Goal: Information Seeking & Learning: Learn about a topic

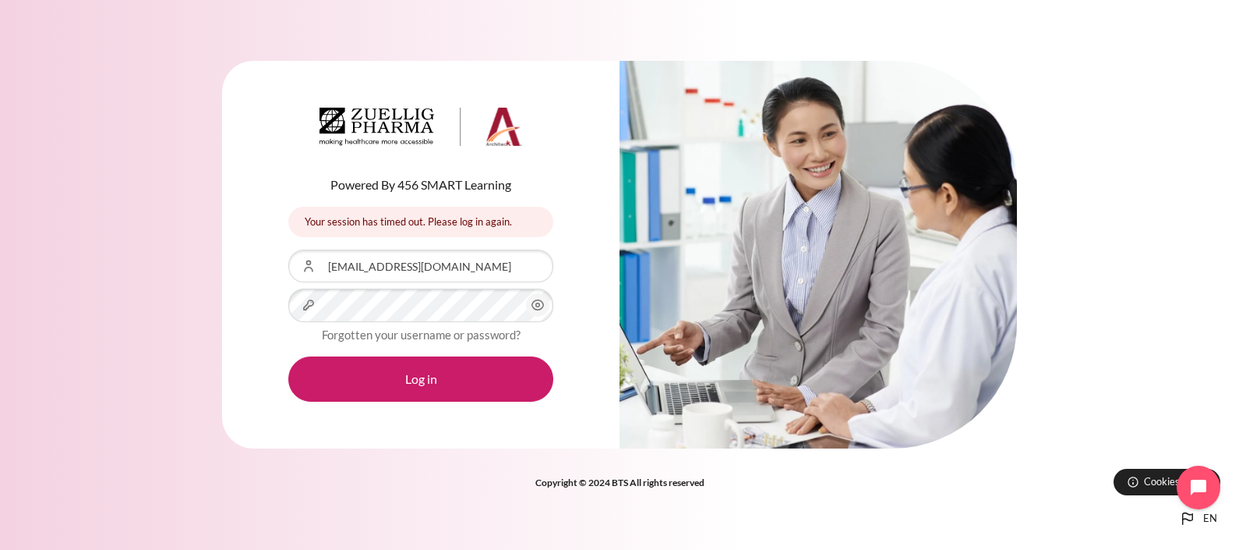
click at [288, 356] on button "Log in" at bounding box center [420, 378] width 265 height 45
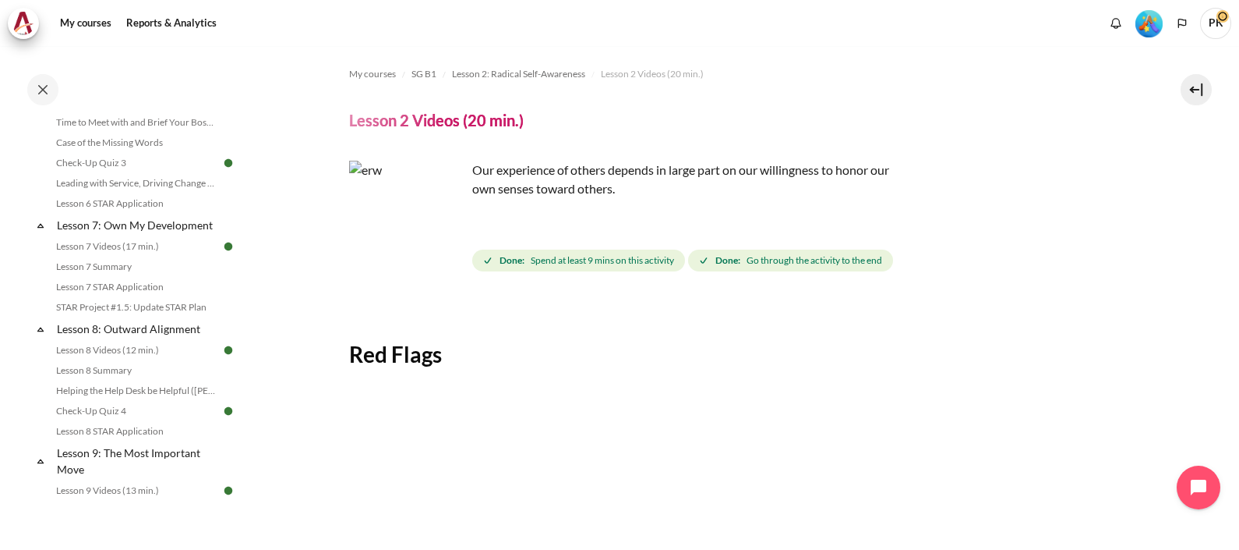
scroll to position [892, 0]
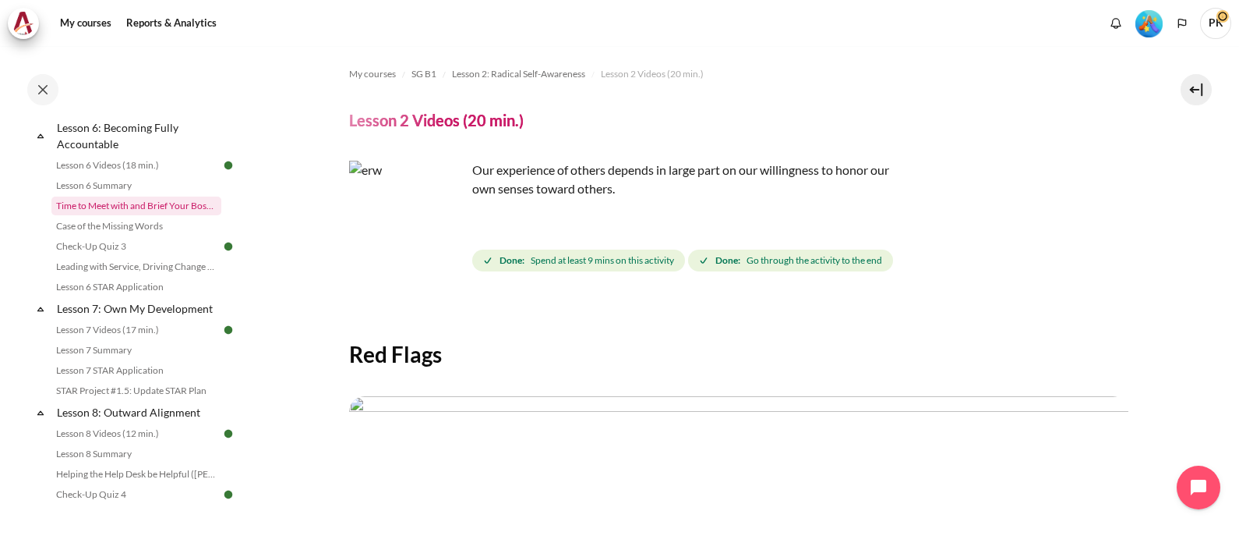
click at [165, 215] on link "Time to Meet with and Brief Your Boss #1" at bounding box center [136, 205] width 170 height 19
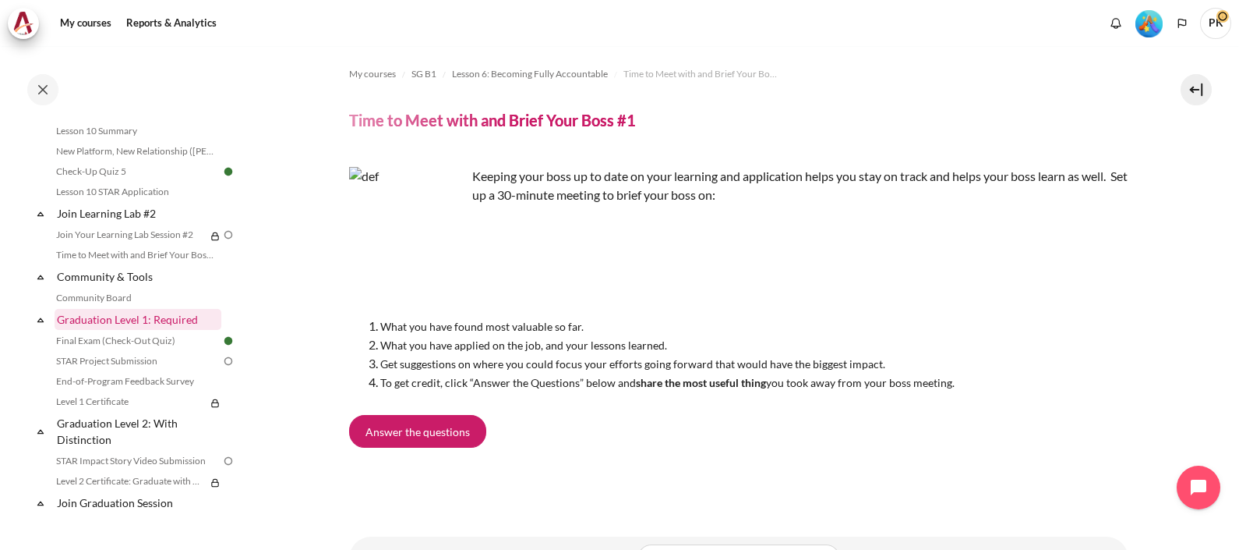
scroll to position [1402, 0]
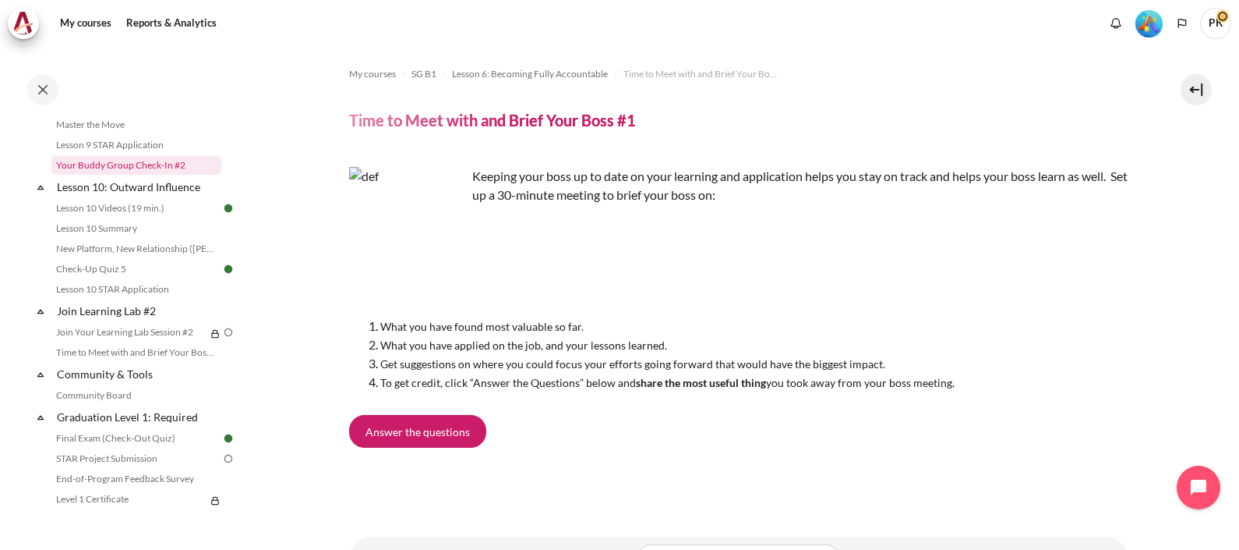
click at [148, 175] on link "Your Buddy Group Check-In #2" at bounding box center [136, 165] width 170 height 19
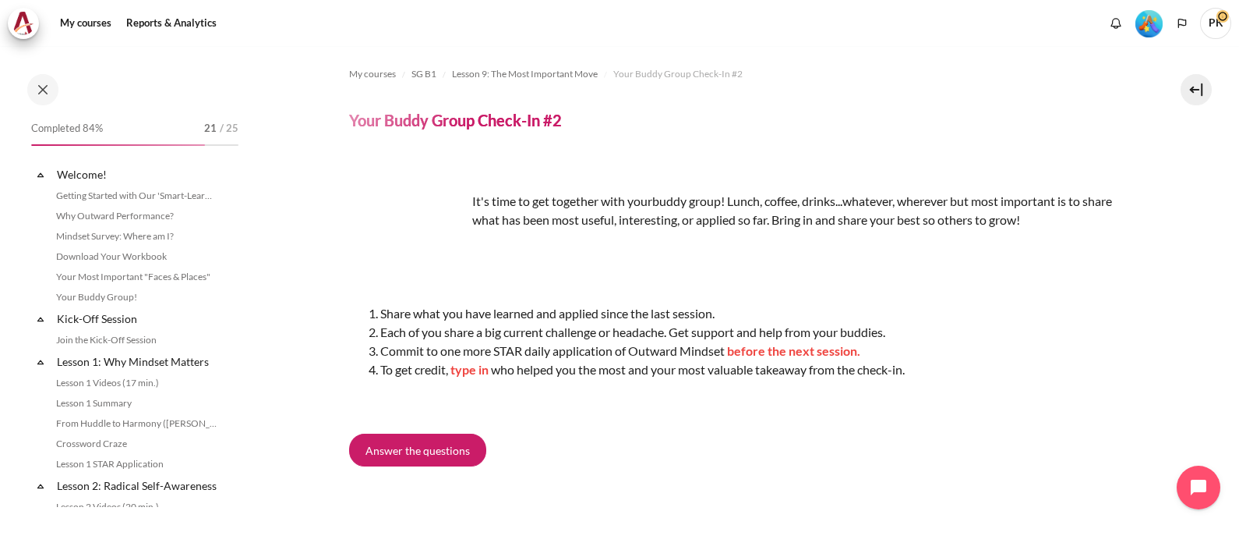
scroll to position [1286, 0]
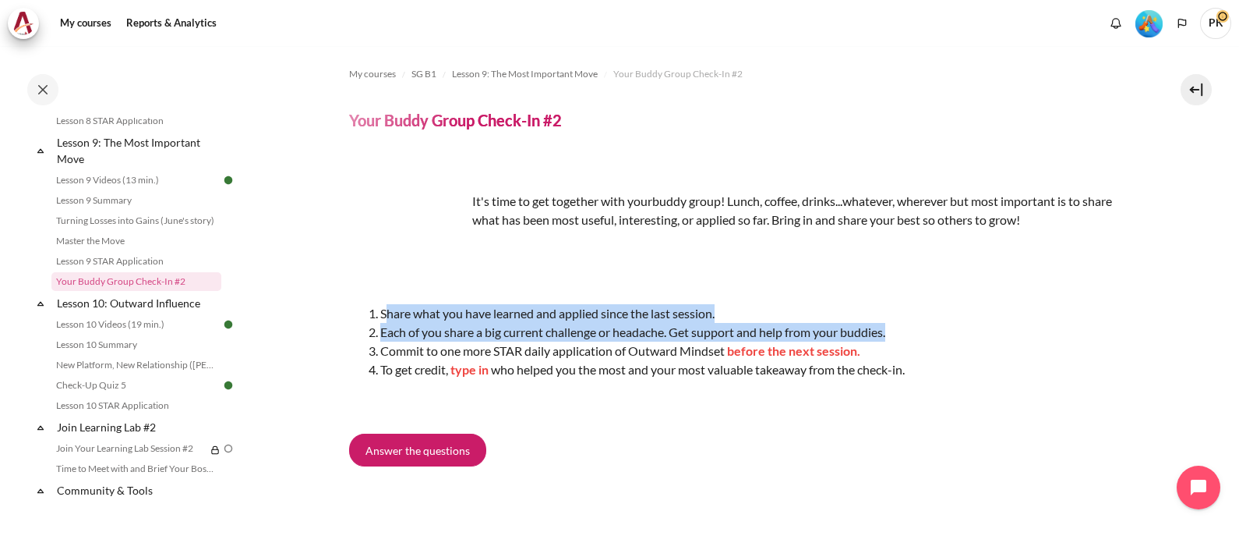
drag, startPoint x: 384, startPoint y: 316, endPoint x: 935, endPoint y: 330, distance: 550.5
click at [935, 330] on ol "Share what you have learned and applied since the last session. Each of you sha…" at bounding box center [738, 341] width 779 height 75
click at [409, 316] on li "Share what you have learned and applied since the last session." at bounding box center [754, 313] width 748 height 19
drag, startPoint x: 380, startPoint y: 316, endPoint x: 916, endPoint y: 338, distance: 535.9
click at [916, 338] on ol "Share what you have learned and applied since the last session. Each of you sha…" at bounding box center [738, 341] width 779 height 75
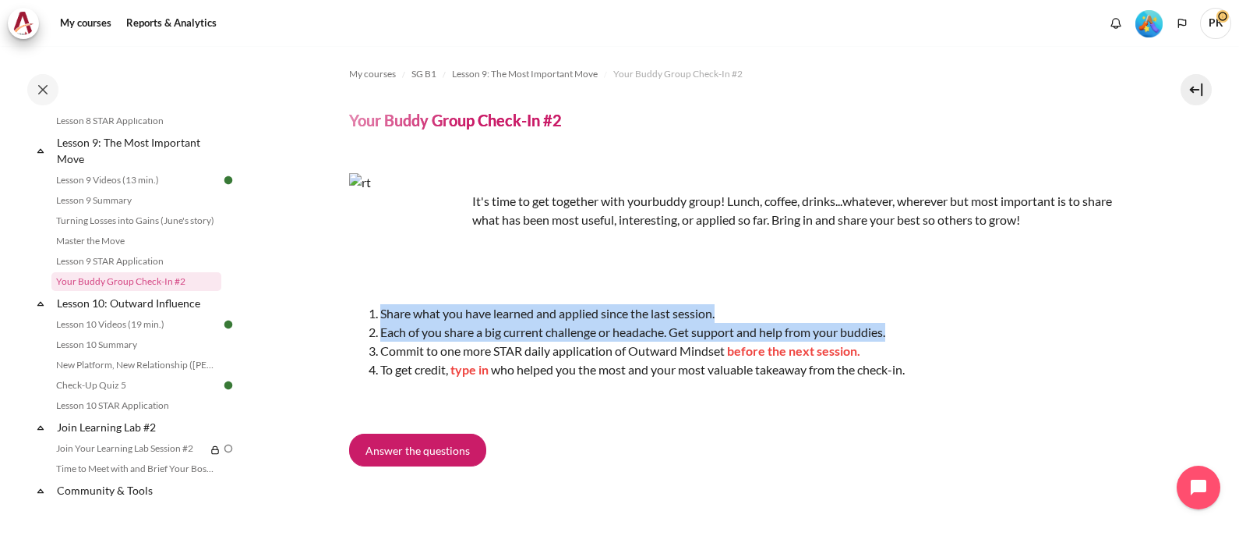
copy ol "Share what you have learned and applied since the last session. Each of you sha…"
